Goal: Information Seeking & Learning: Learn about a topic

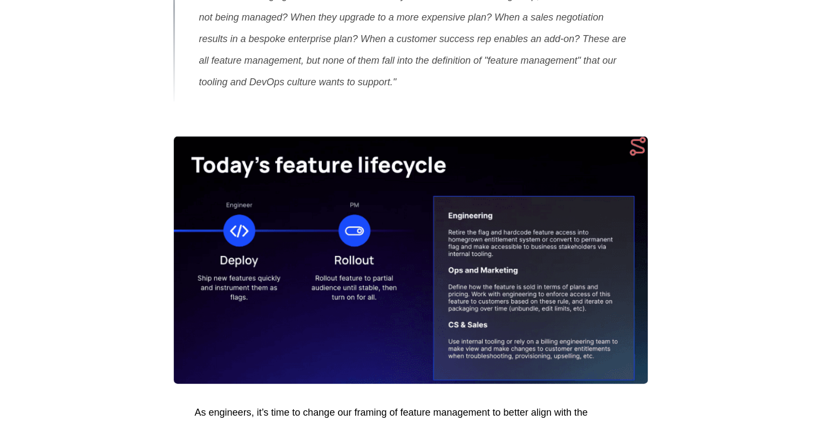
scroll to position [3365, 0]
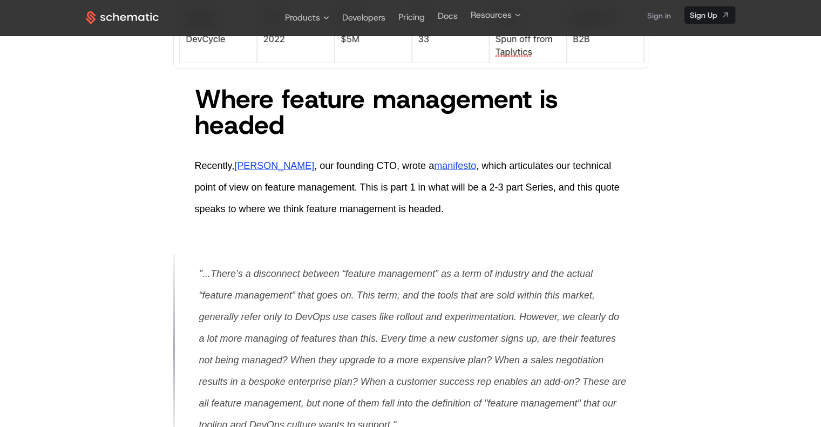
scroll to position [2985, 0]
